Goal: Navigation & Orientation: Find specific page/section

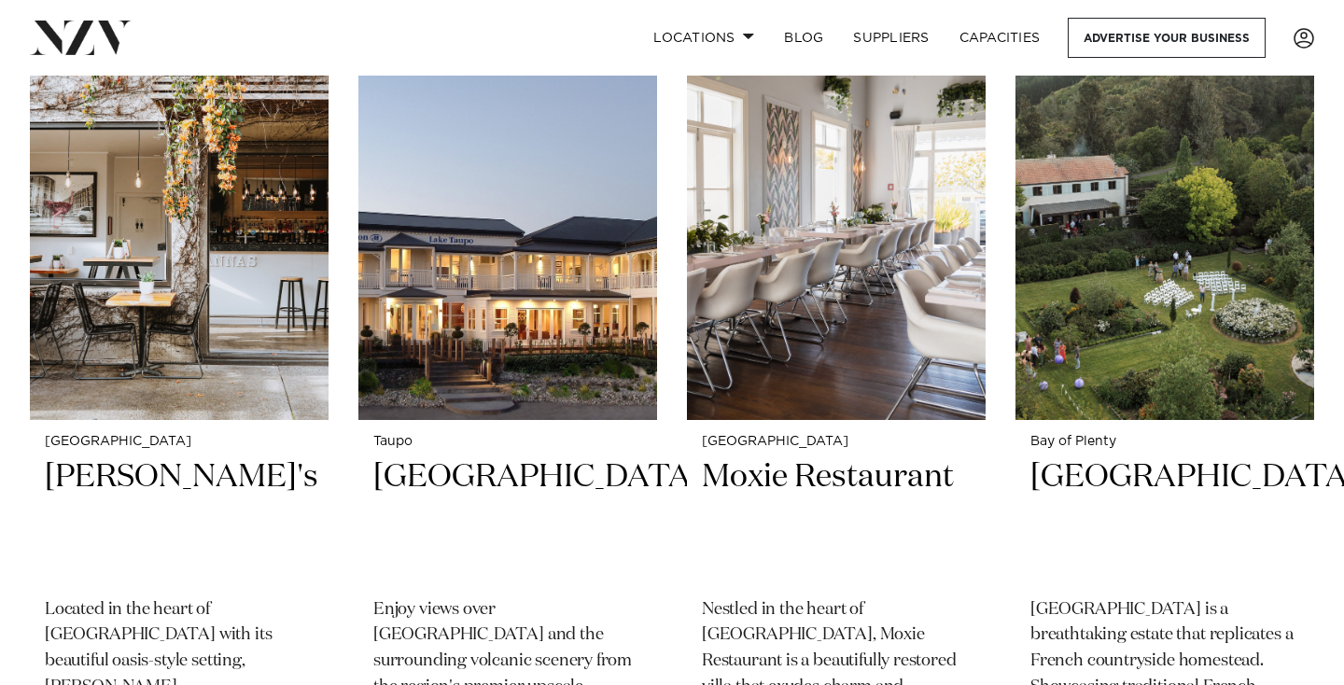
scroll to position [6117, 0]
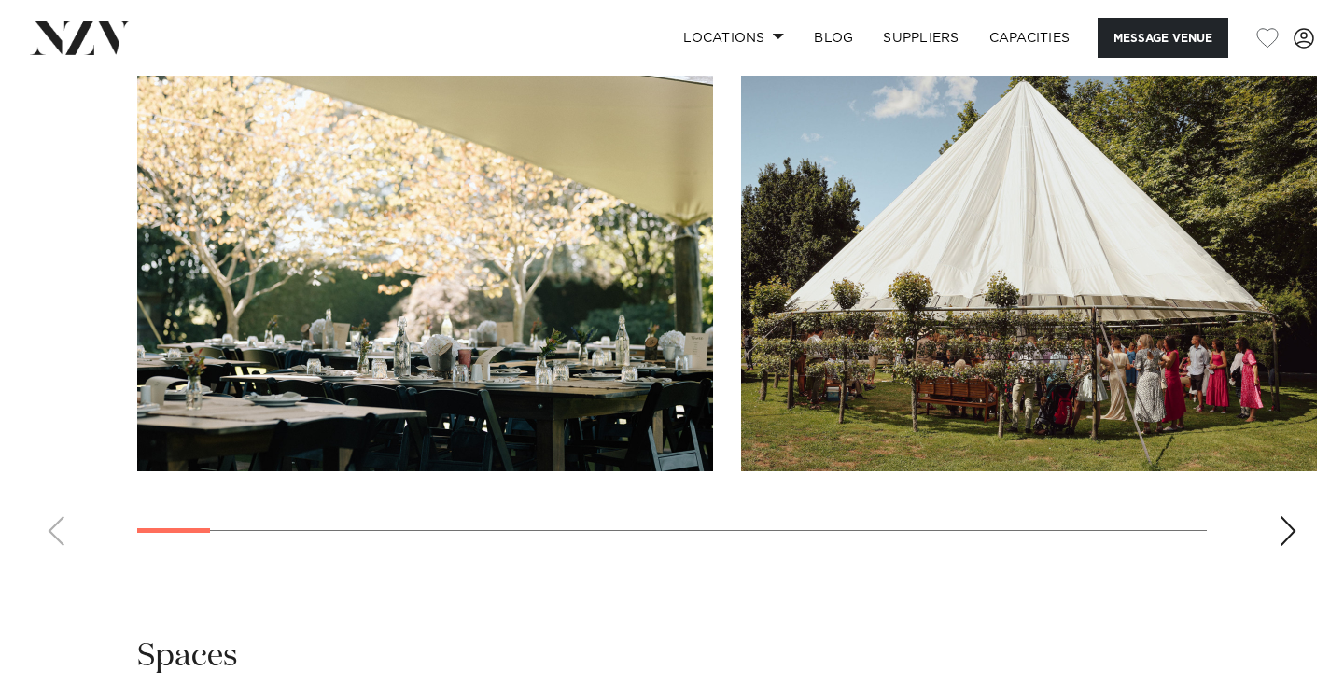
scroll to position [1943, 0]
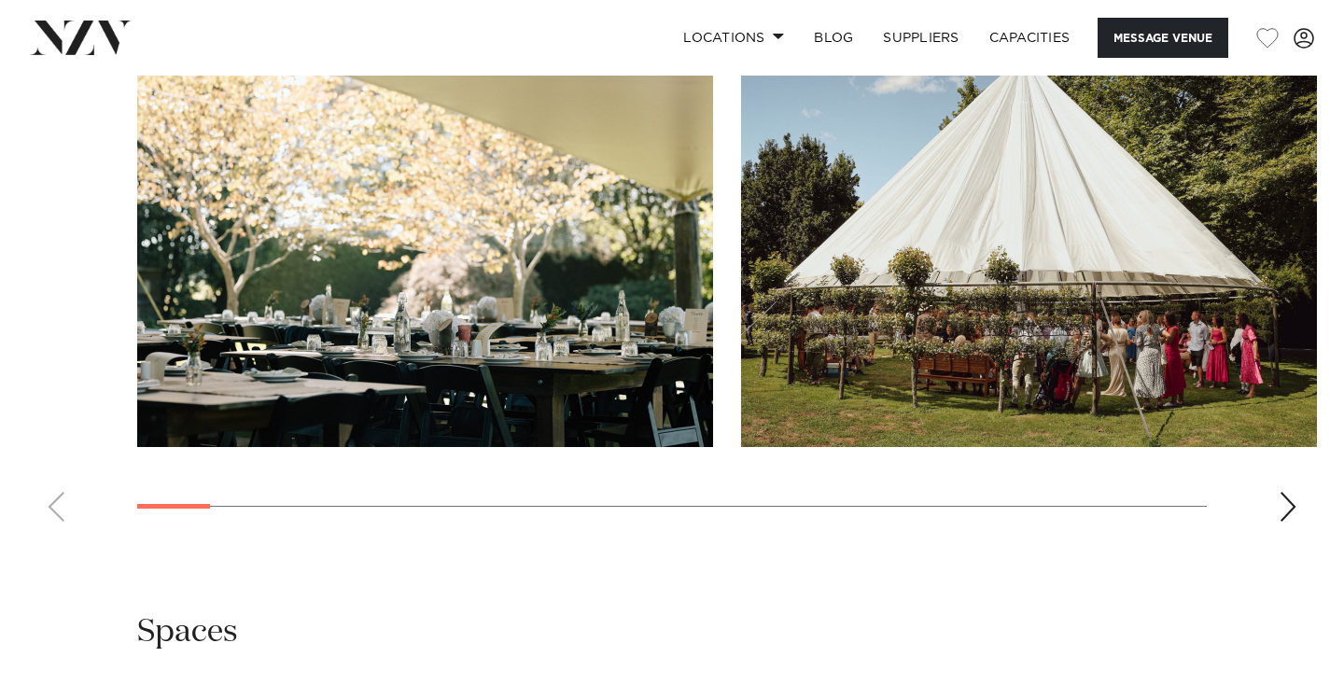
click at [1287, 509] on div "Next slide" at bounding box center [1287, 507] width 19 height 30
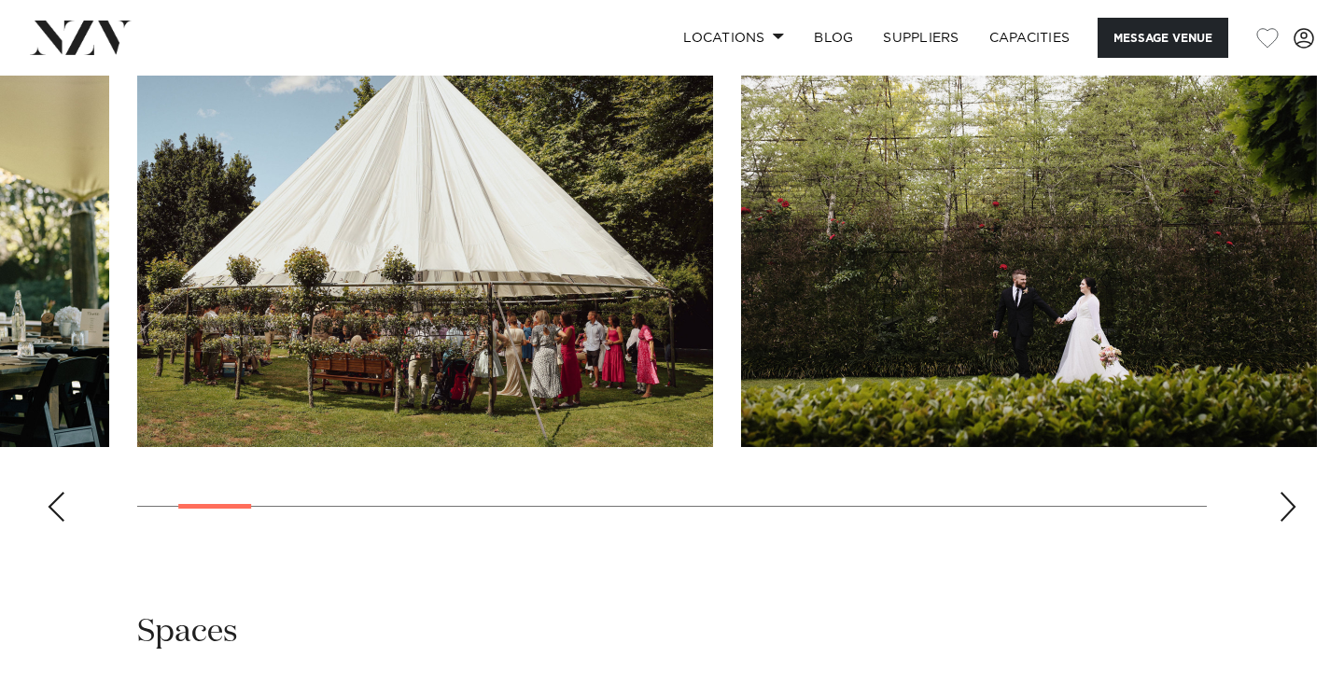
click at [1287, 509] on div "Next slide" at bounding box center [1287, 507] width 19 height 30
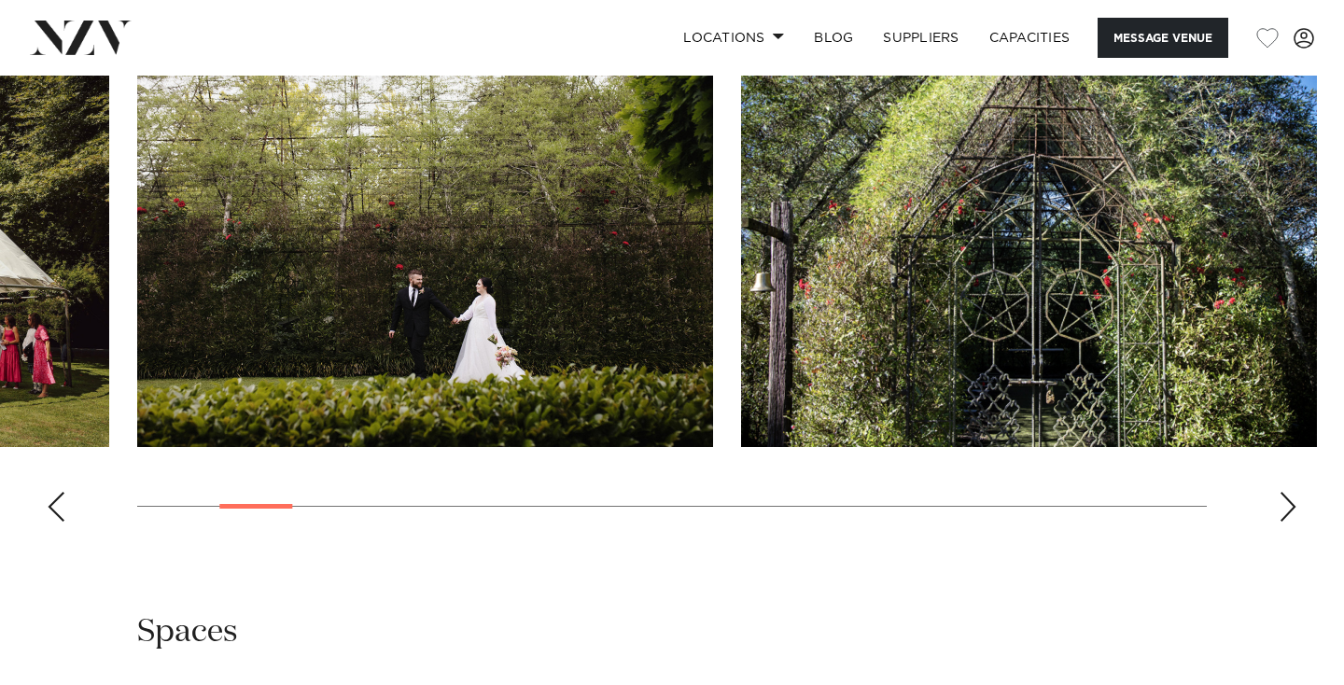
click at [1287, 509] on div "Next slide" at bounding box center [1287, 507] width 19 height 30
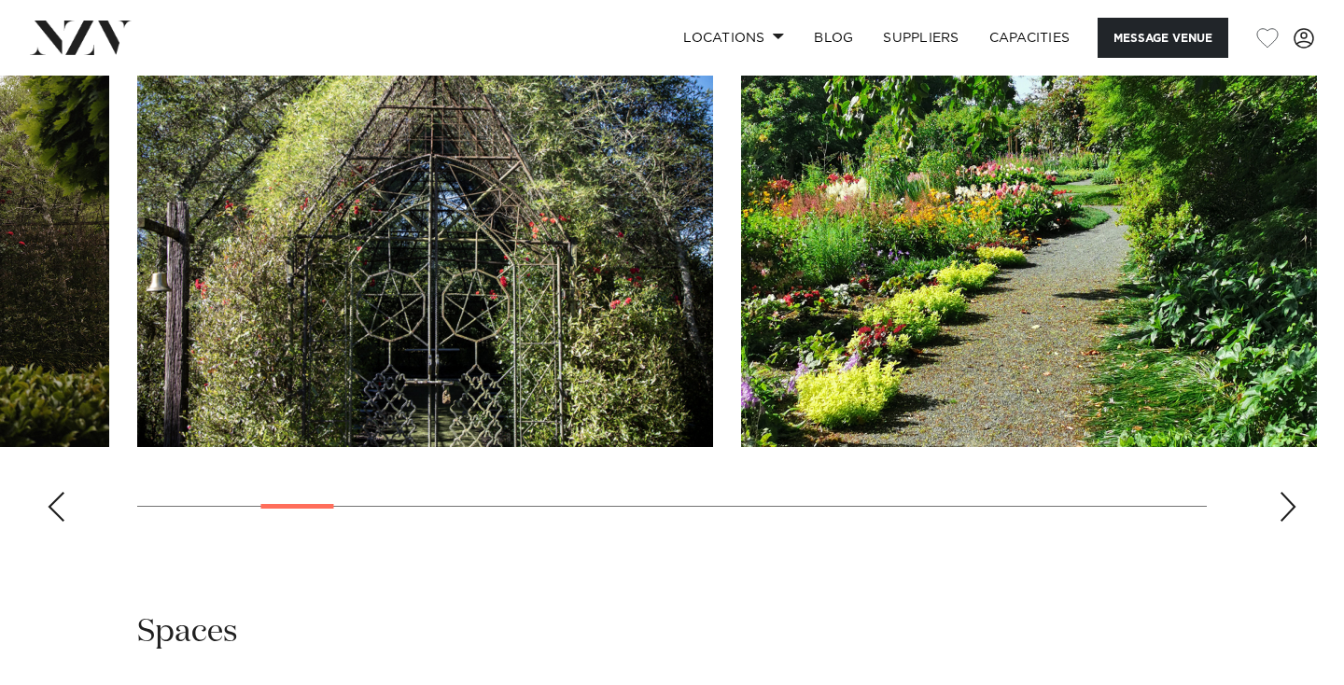
click at [1287, 509] on div "Next slide" at bounding box center [1287, 507] width 19 height 30
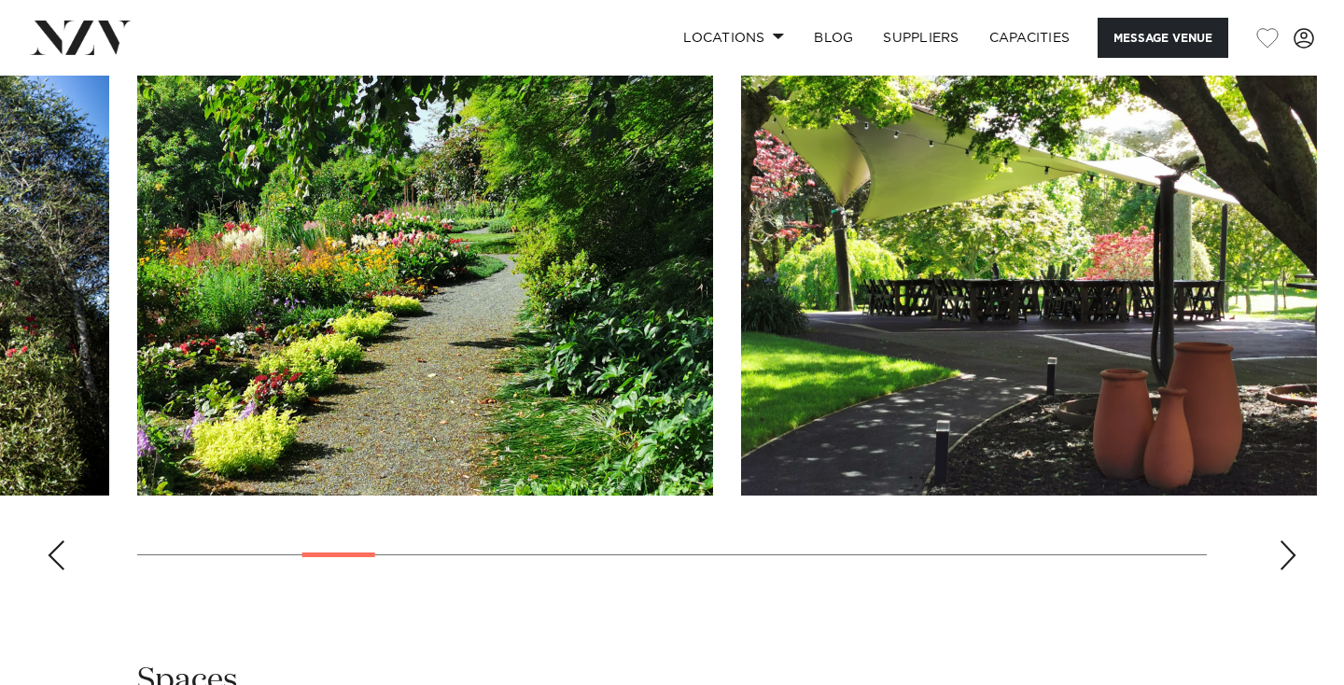
scroll to position [1859, 0]
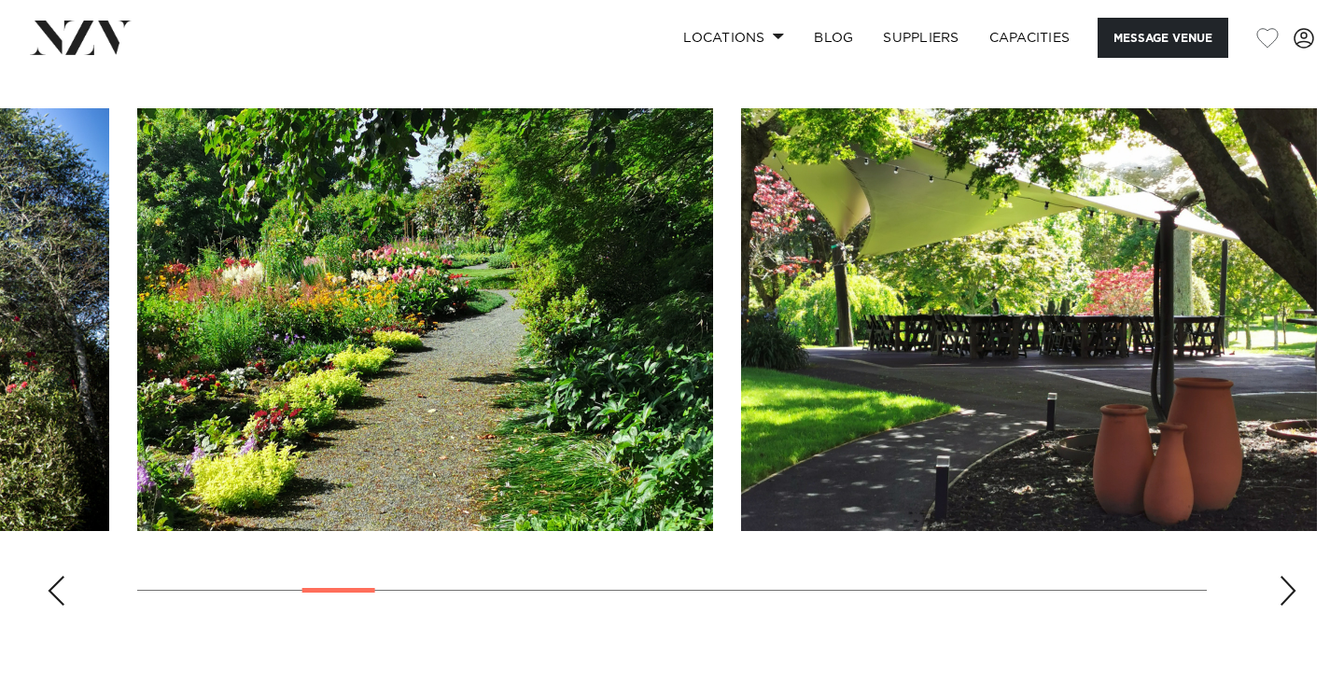
click at [1291, 586] on div "Next slide" at bounding box center [1287, 591] width 19 height 30
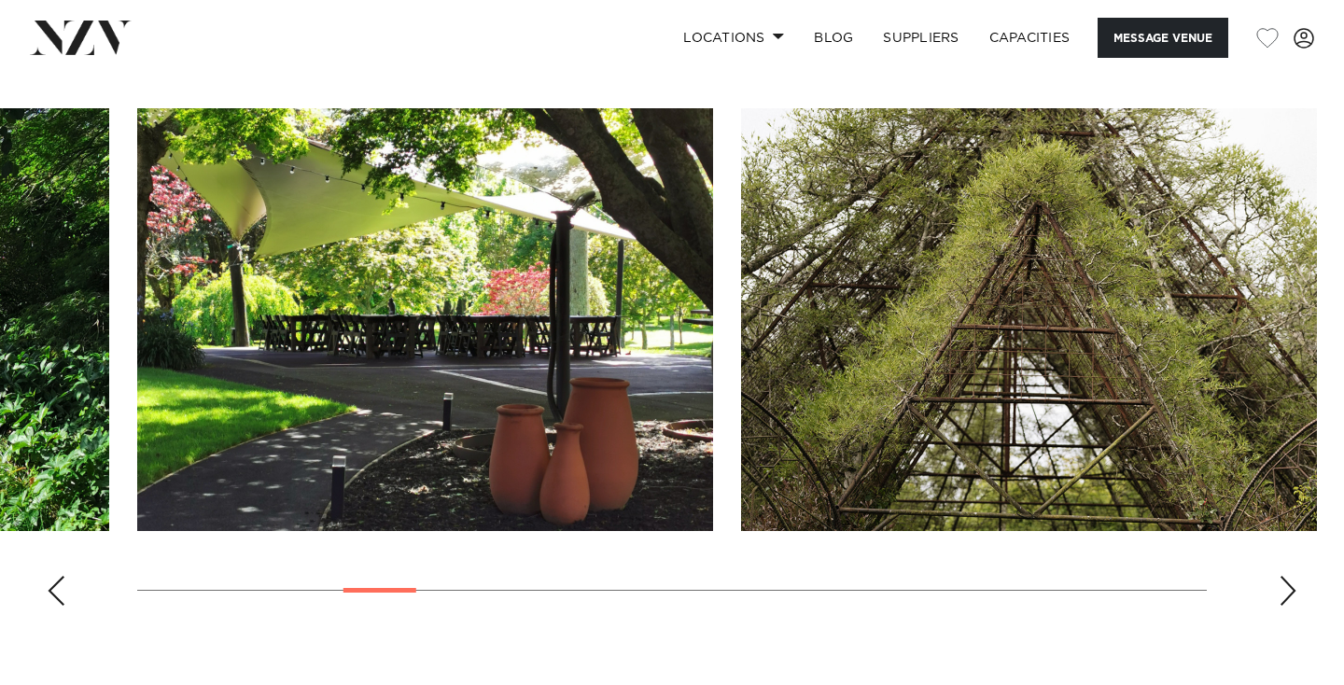
click at [1291, 588] on div "Next slide" at bounding box center [1287, 591] width 19 height 30
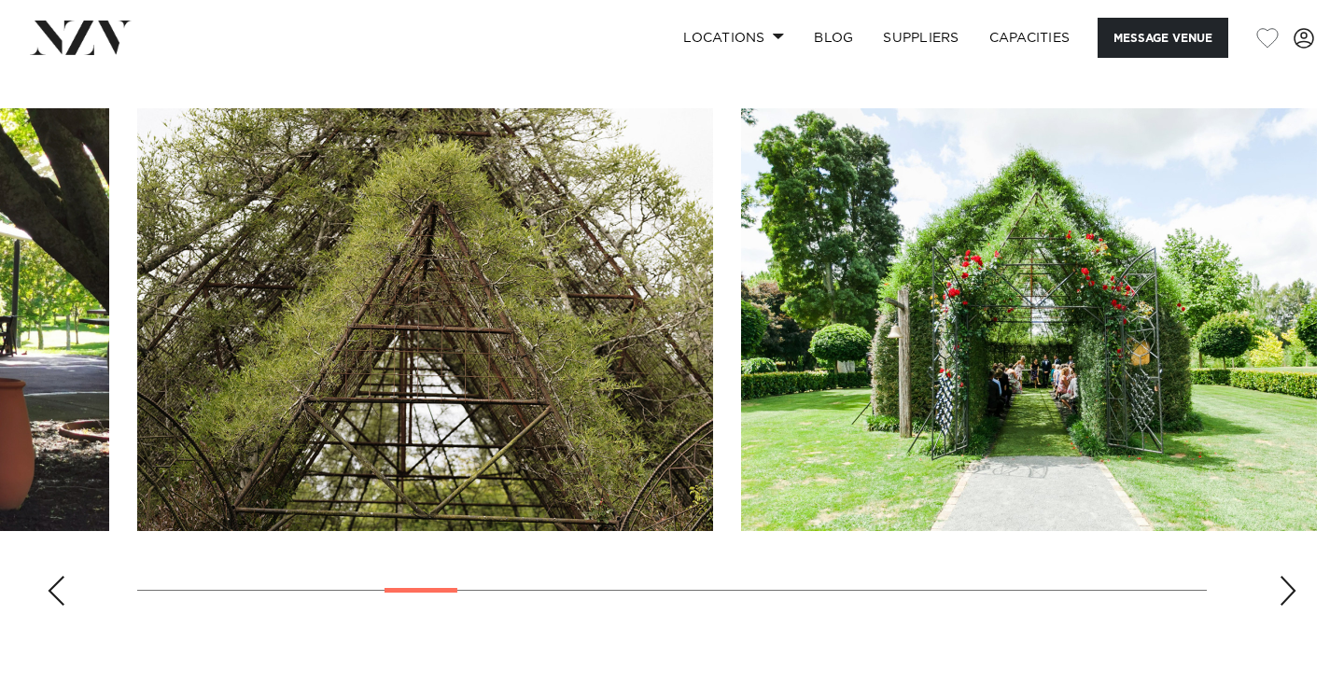
click at [1291, 588] on div "Next slide" at bounding box center [1287, 591] width 19 height 30
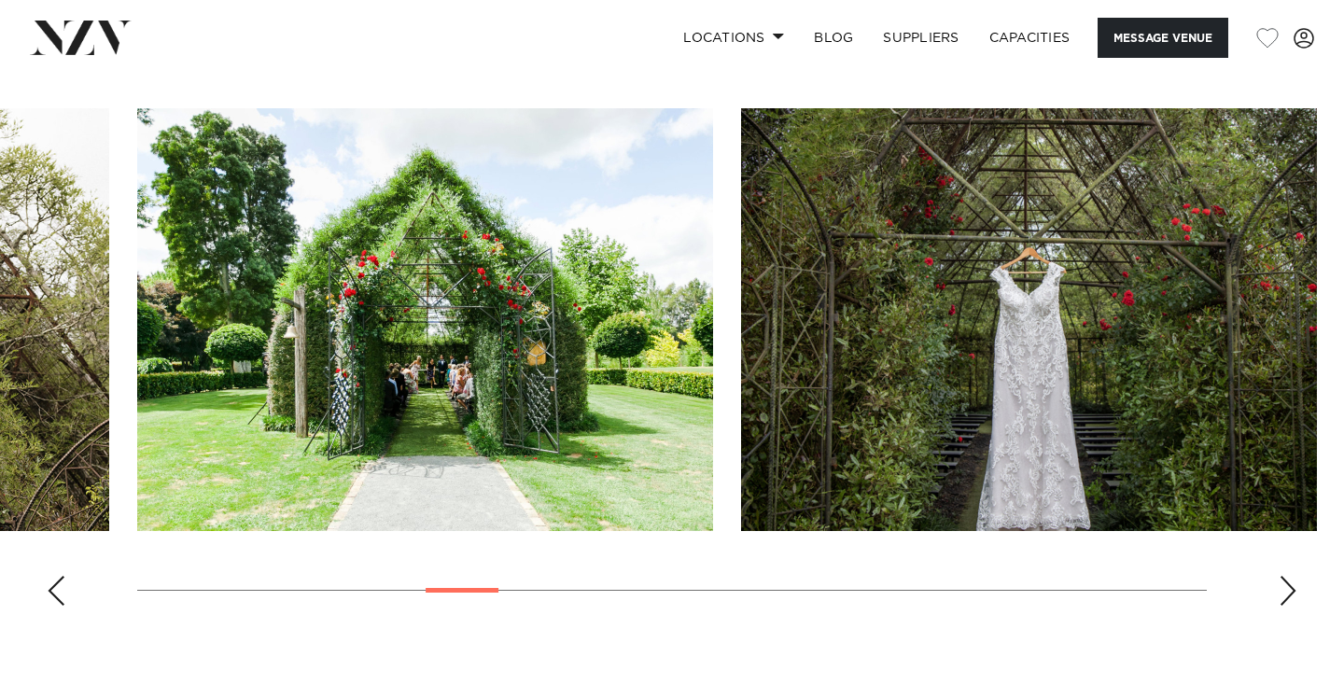
click at [1291, 588] on div "Next slide" at bounding box center [1287, 591] width 19 height 30
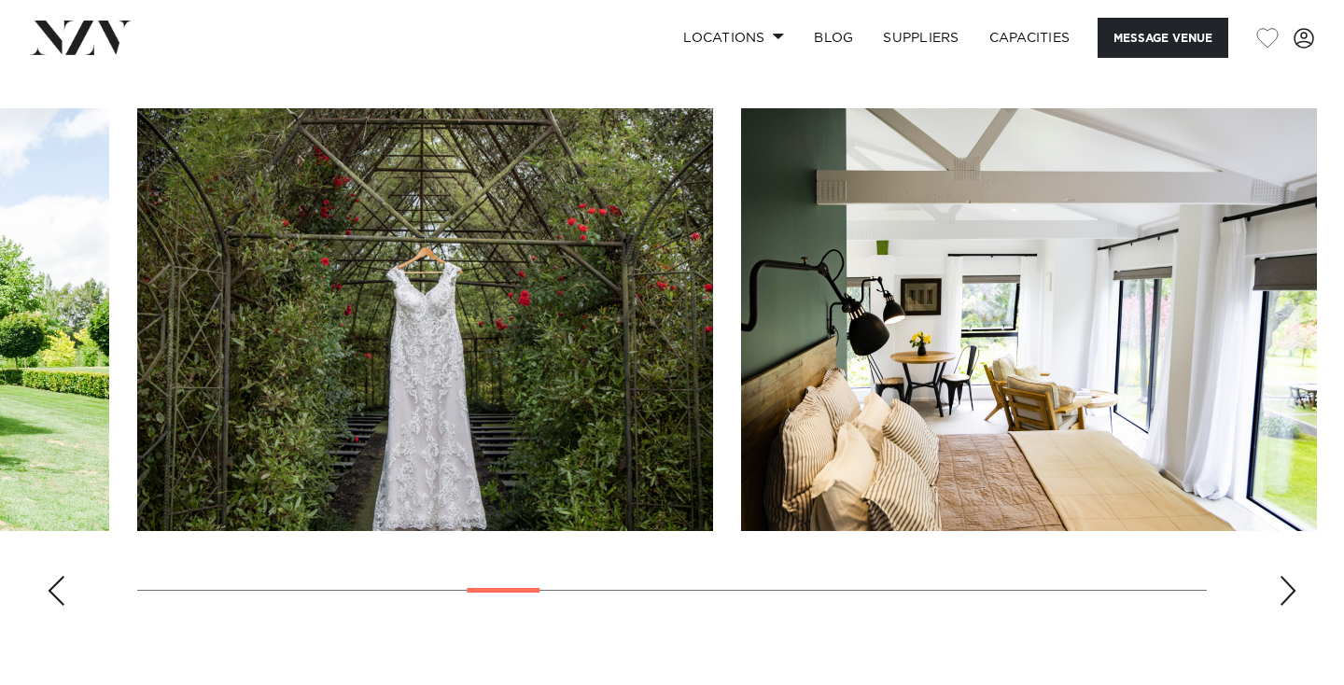
click at [1291, 588] on div "Next slide" at bounding box center [1287, 591] width 19 height 30
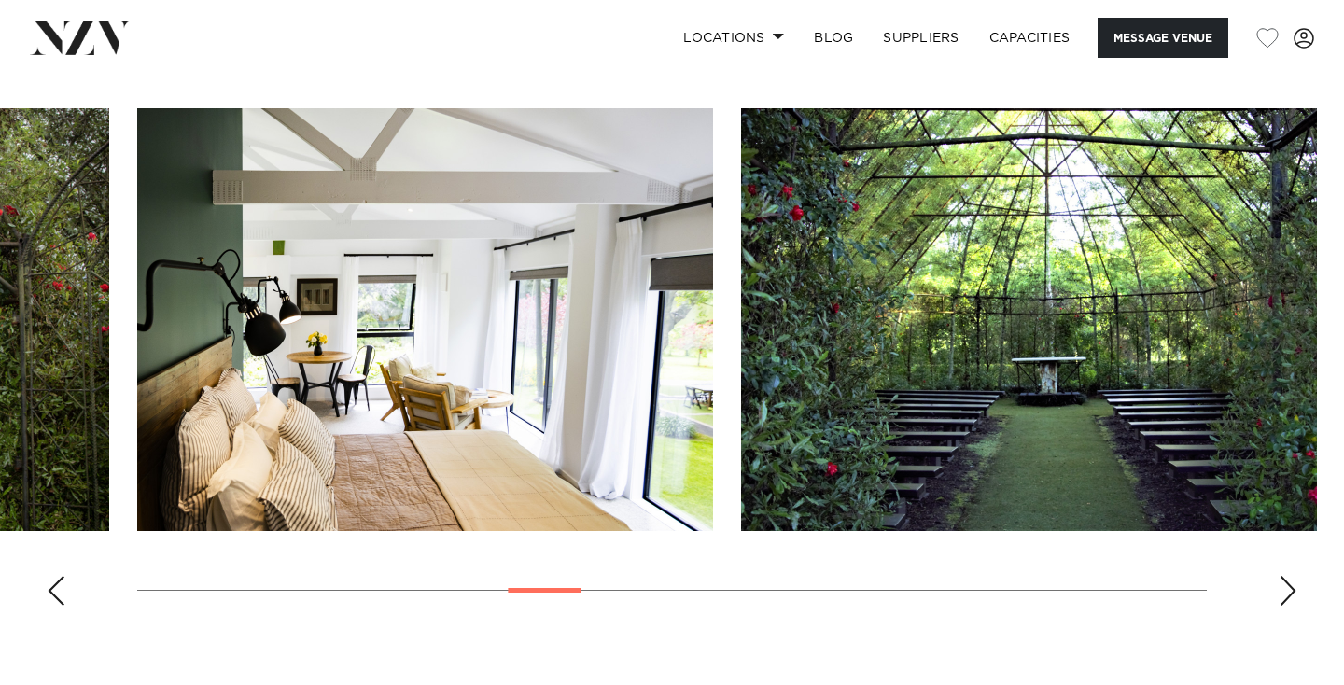
click at [1291, 588] on div "Next slide" at bounding box center [1287, 591] width 19 height 30
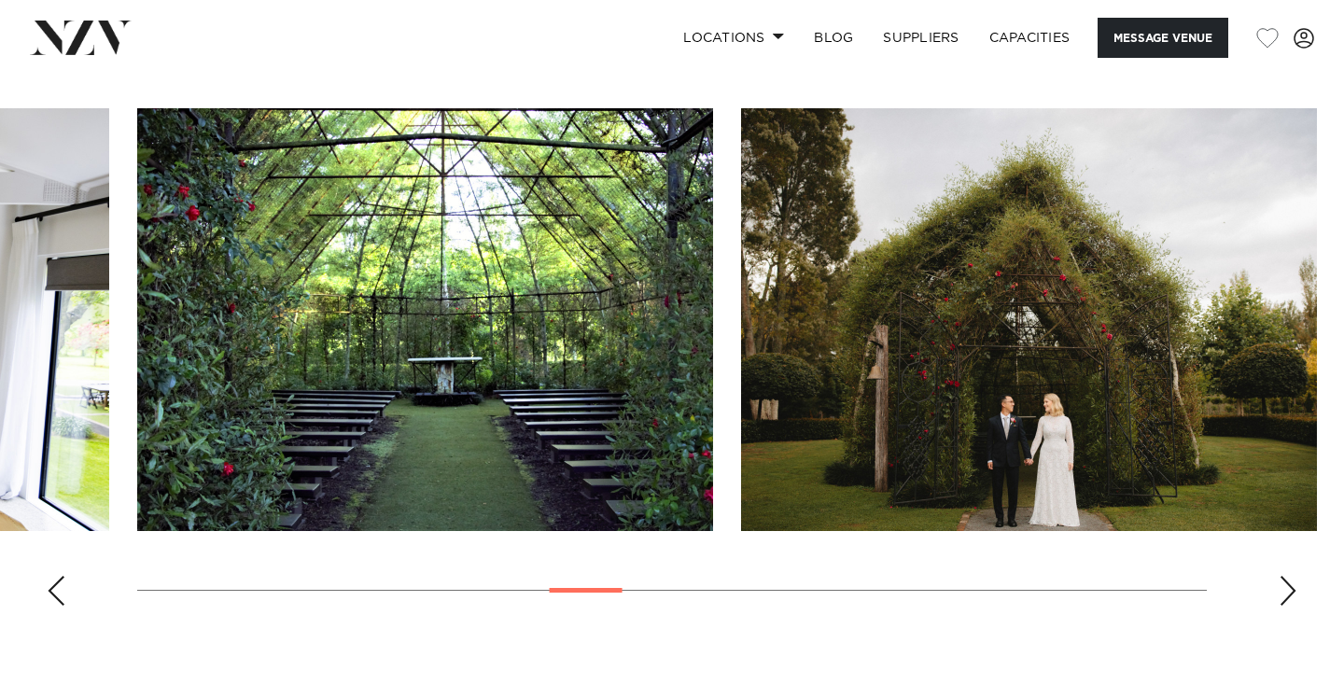
click at [1291, 588] on div "Next slide" at bounding box center [1287, 591] width 19 height 30
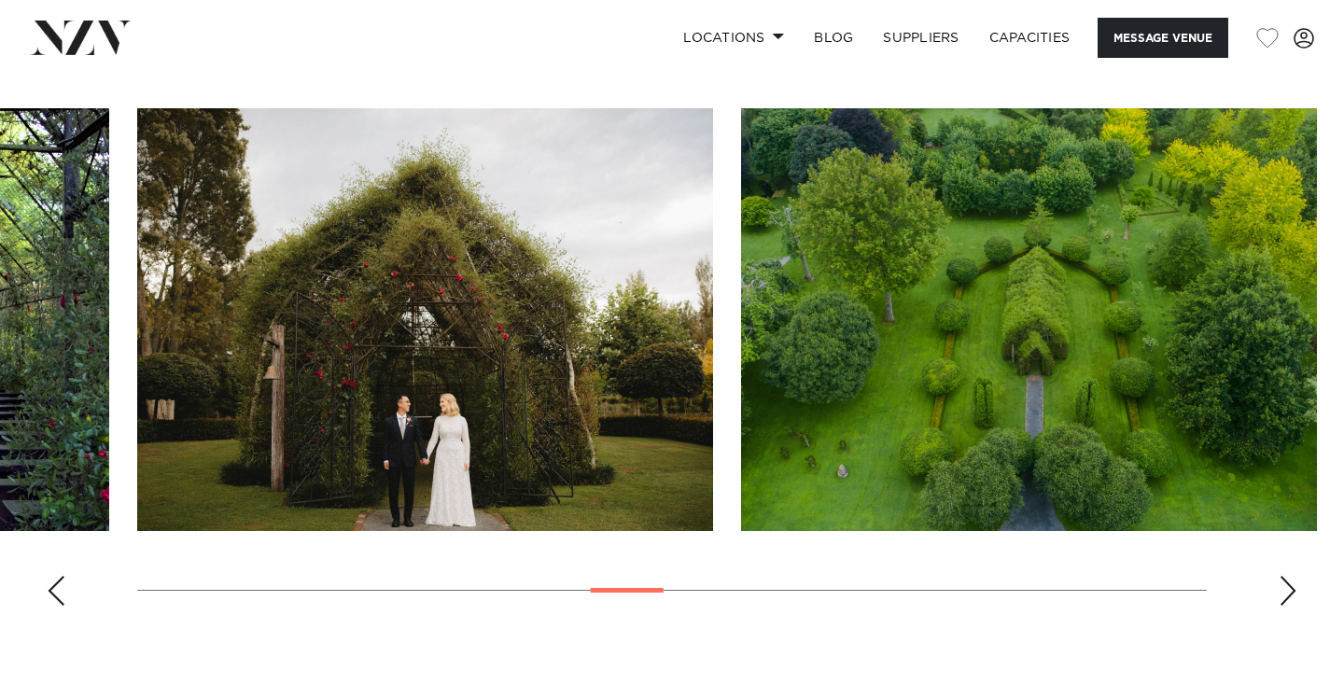
click at [1291, 588] on div "Next slide" at bounding box center [1287, 591] width 19 height 30
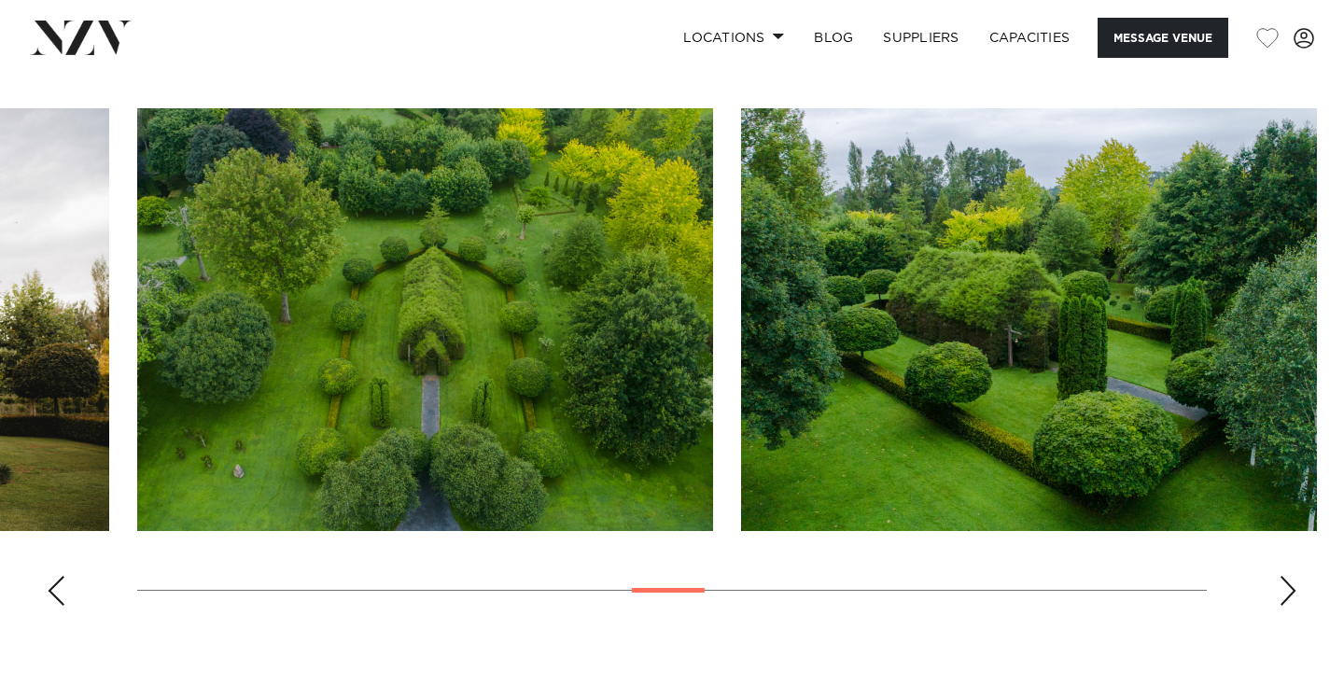
click at [1287, 590] on div "Next slide" at bounding box center [1287, 591] width 19 height 30
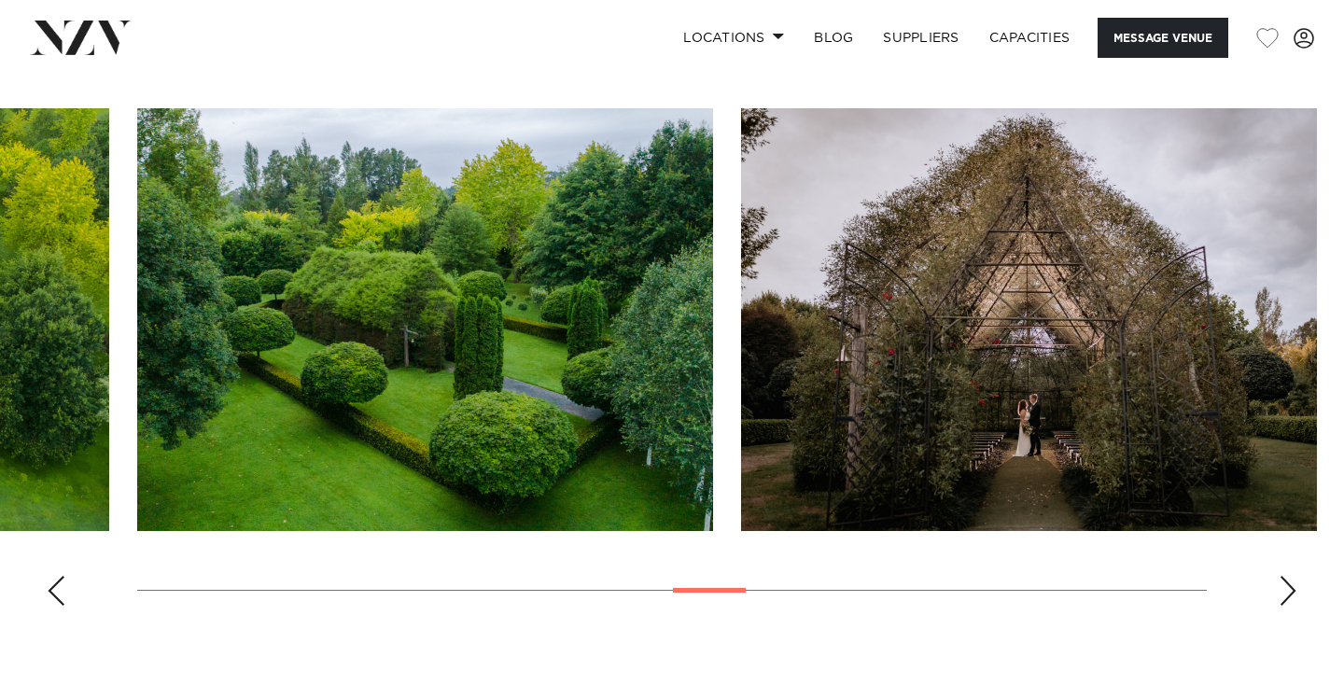
click at [1287, 590] on div "Next slide" at bounding box center [1287, 591] width 19 height 30
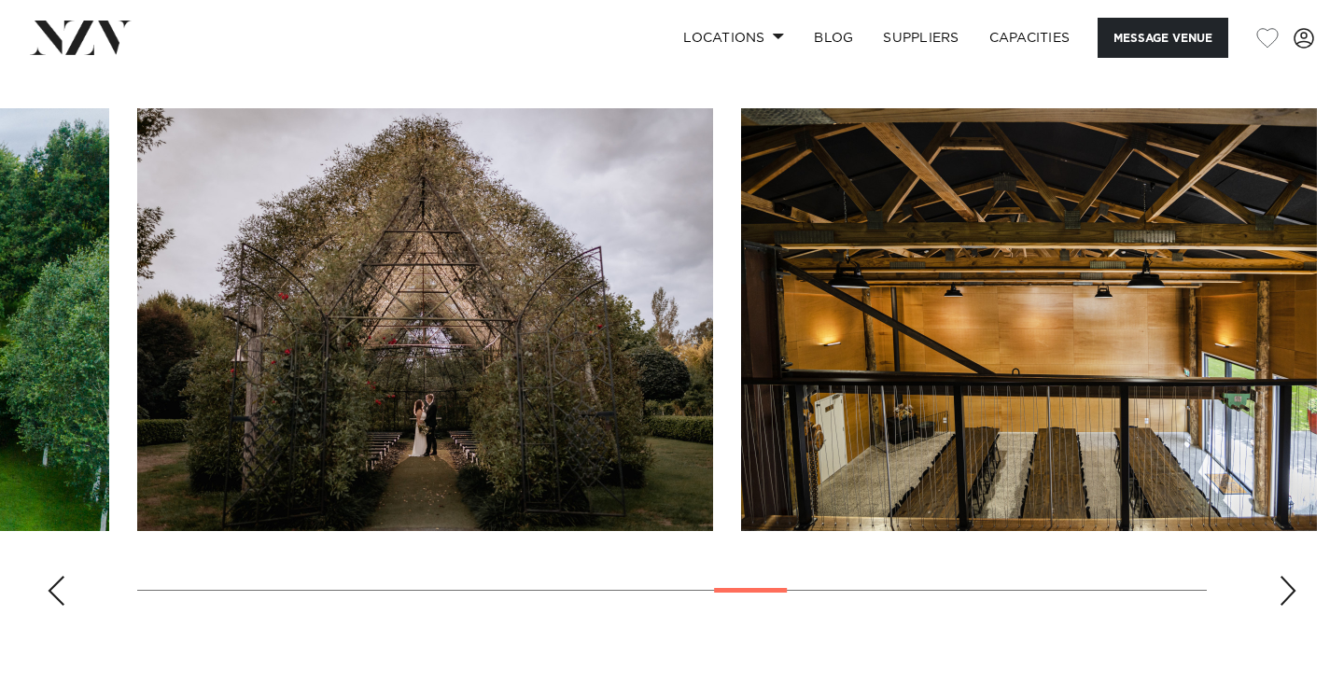
click at [1287, 590] on div "Next slide" at bounding box center [1287, 591] width 19 height 30
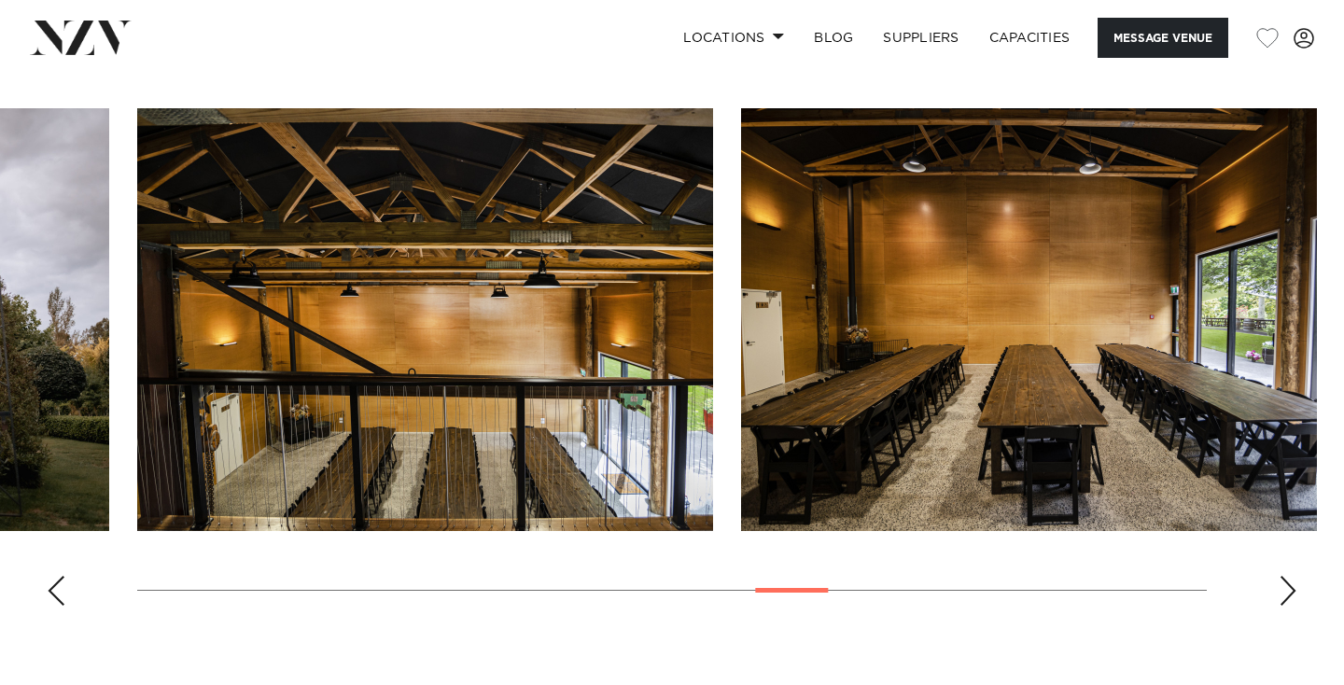
click at [1287, 590] on div "Next slide" at bounding box center [1287, 591] width 19 height 30
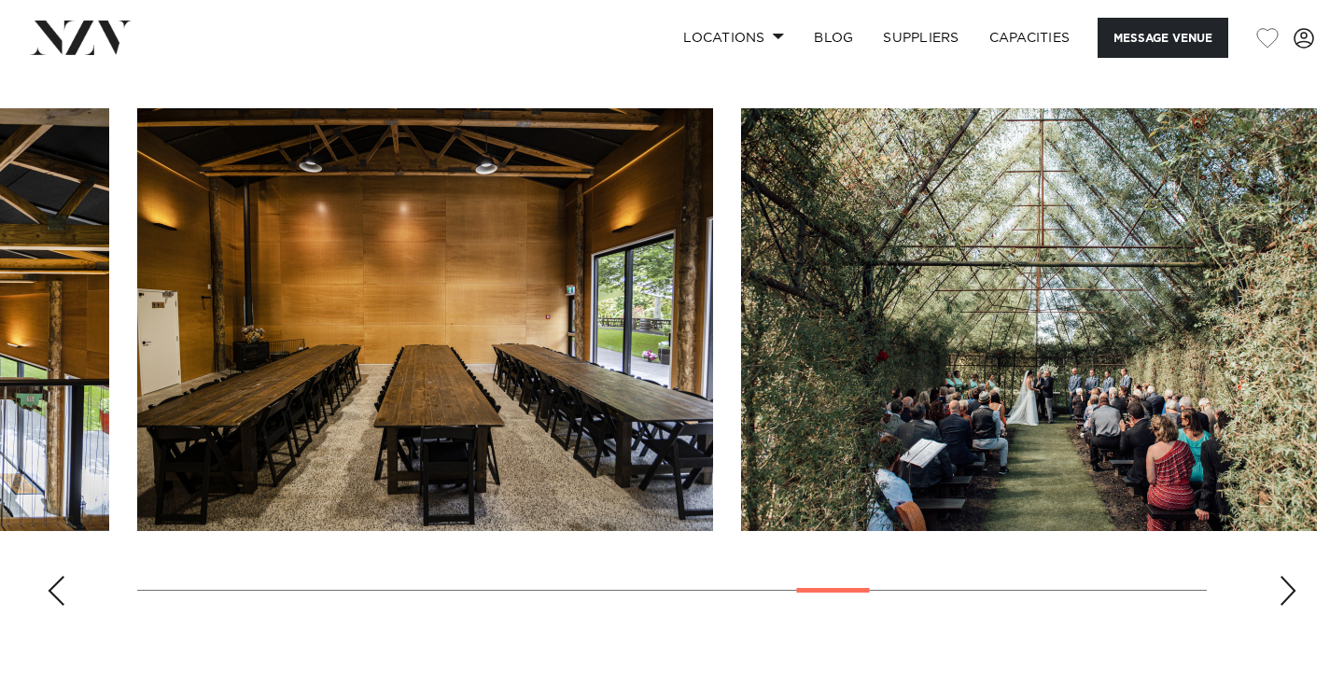
click at [1287, 590] on div "Next slide" at bounding box center [1287, 591] width 19 height 30
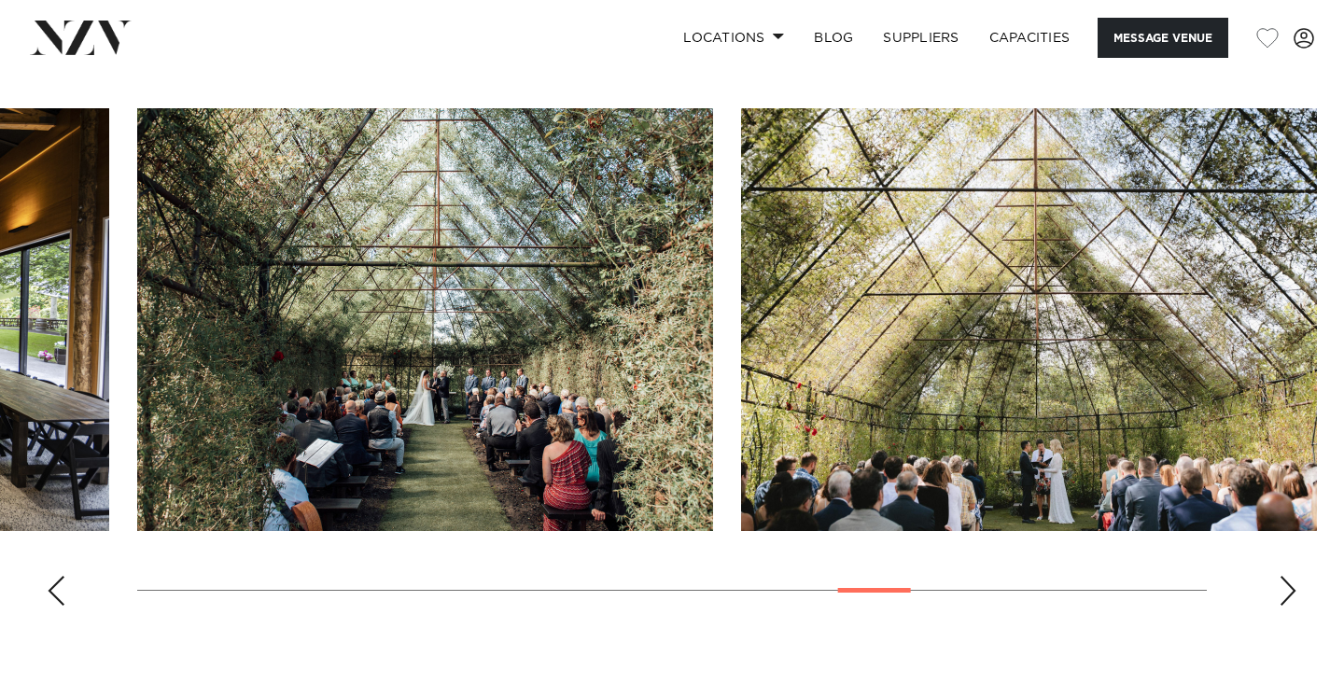
click at [1287, 590] on div "Next slide" at bounding box center [1287, 591] width 19 height 30
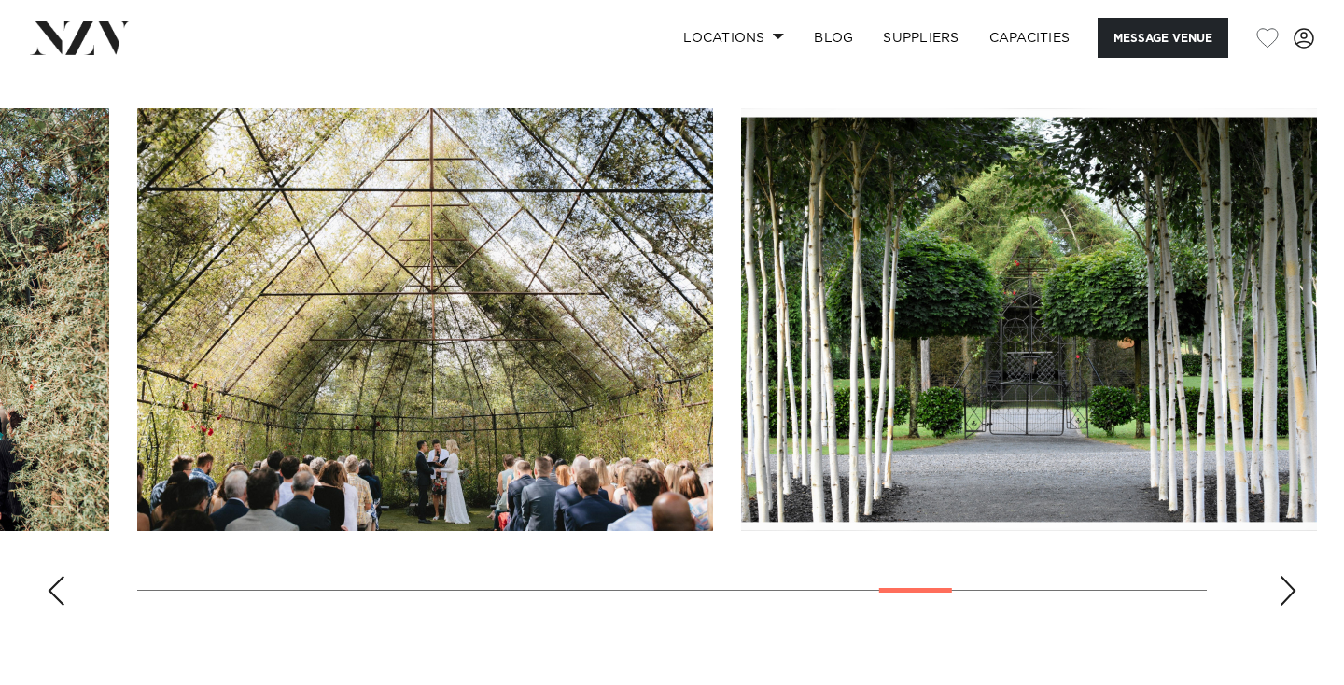
click at [1287, 590] on div "Next slide" at bounding box center [1287, 591] width 19 height 30
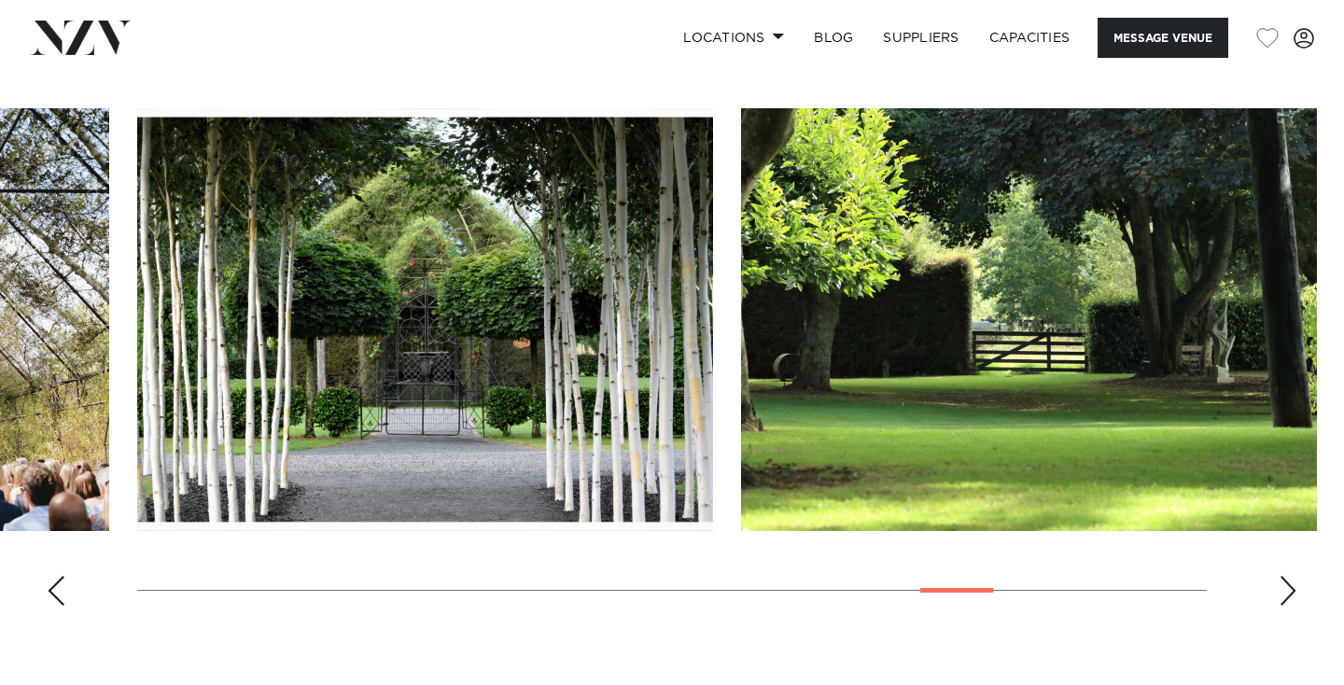
click at [1287, 590] on div "Next slide" at bounding box center [1287, 591] width 19 height 30
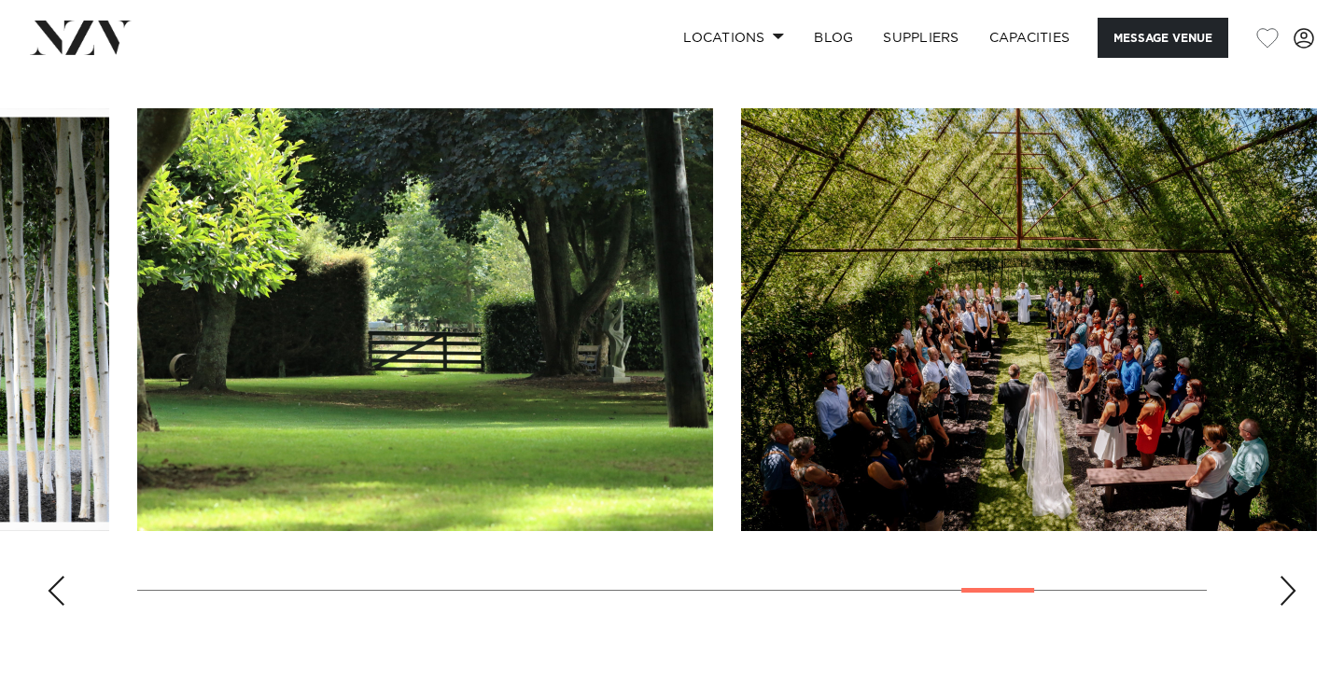
click at [1287, 590] on div "Next slide" at bounding box center [1287, 591] width 19 height 30
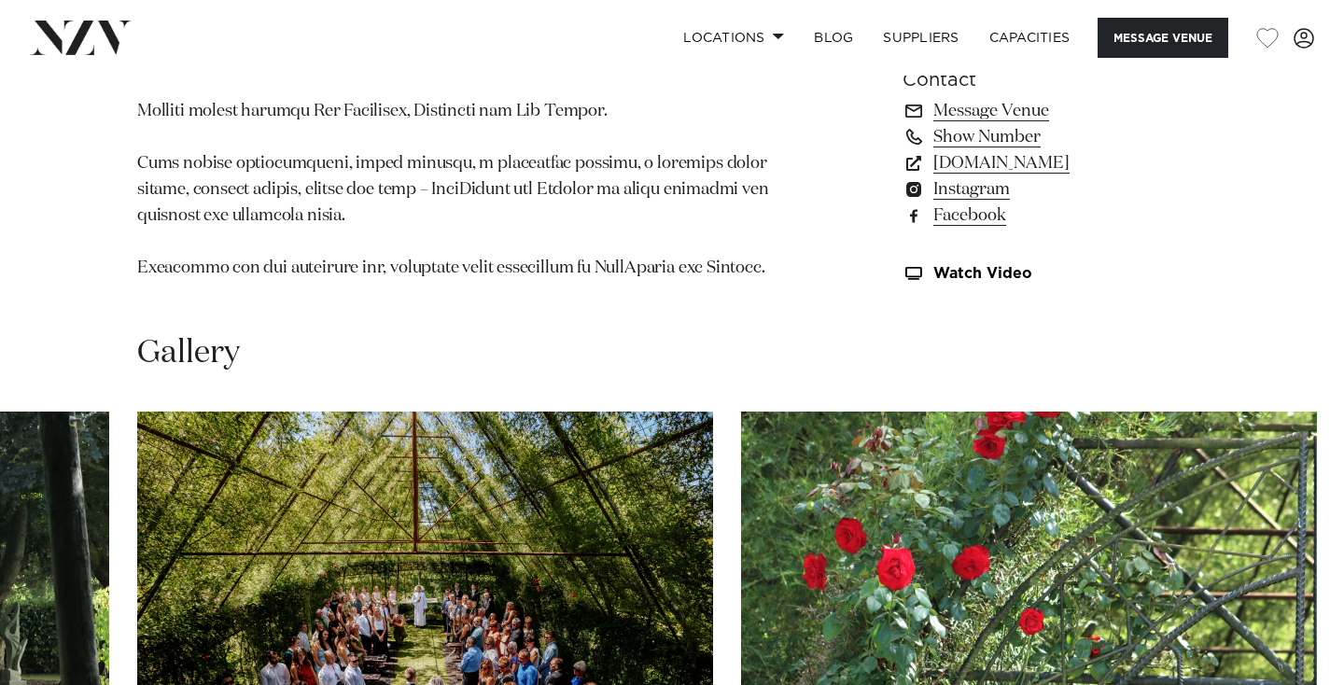
scroll to position [1554, 0]
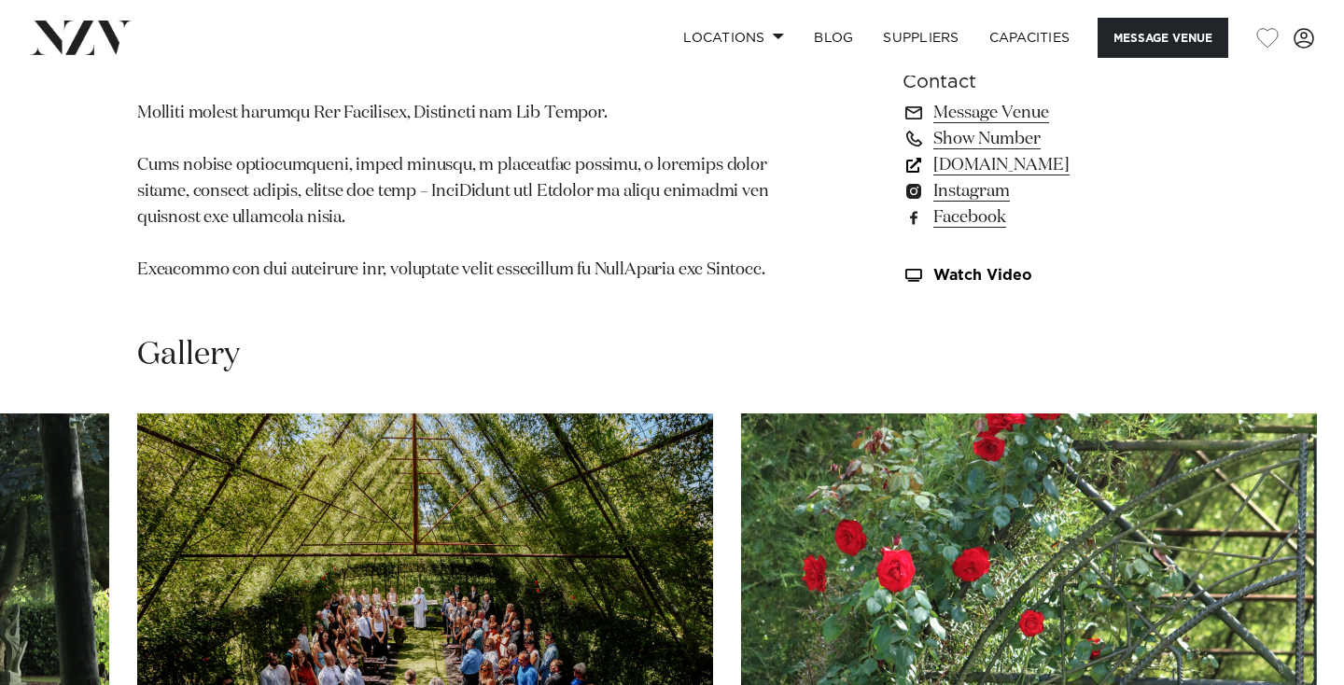
click at [1039, 172] on link "[DOMAIN_NAME]" at bounding box center [1054, 165] width 304 height 26
